Goal: Task Accomplishment & Management: Manage account settings

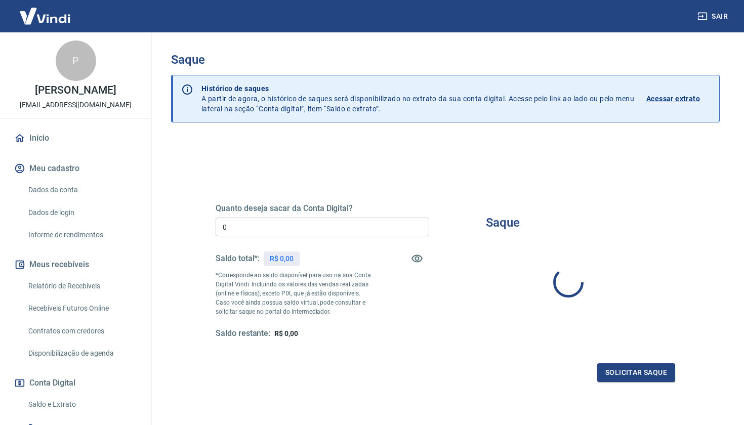
type input "R$ 0,00"
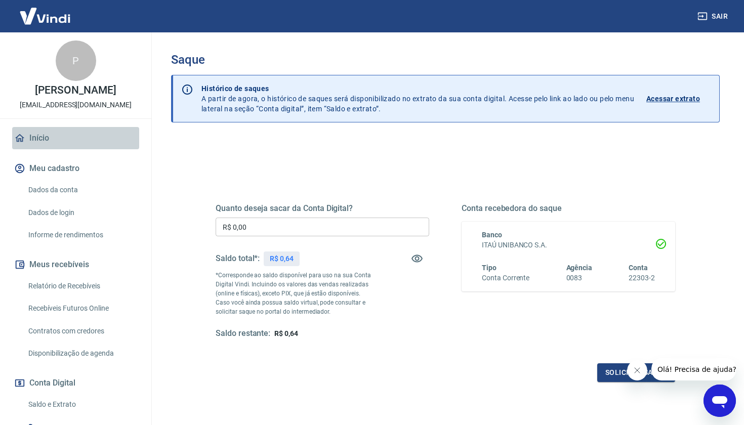
click at [49, 146] on link "Início" at bounding box center [75, 138] width 127 height 22
